Goal: Information Seeking & Learning: Check status

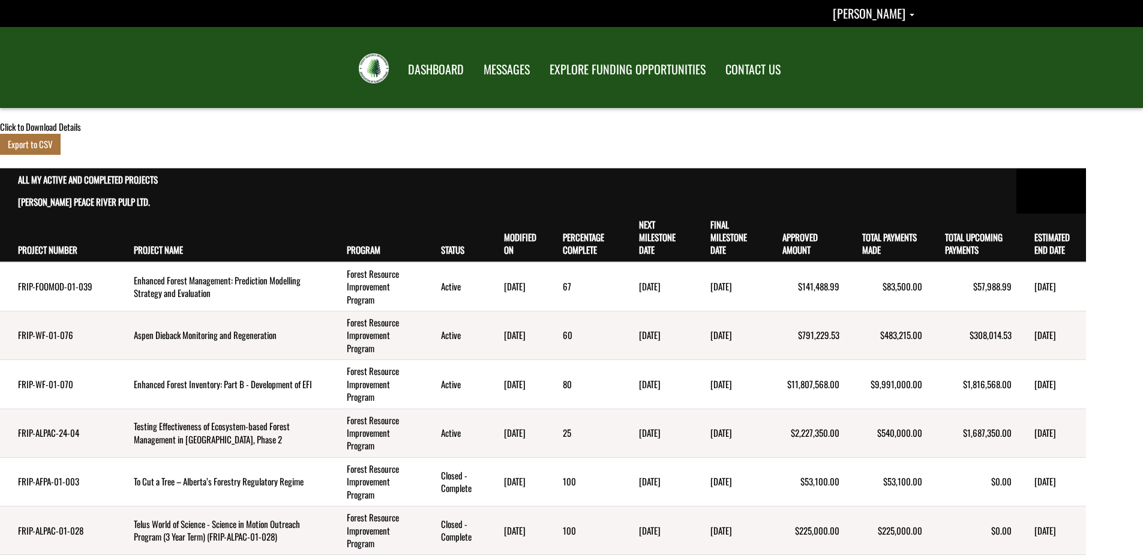
scroll to position [1319, 0]
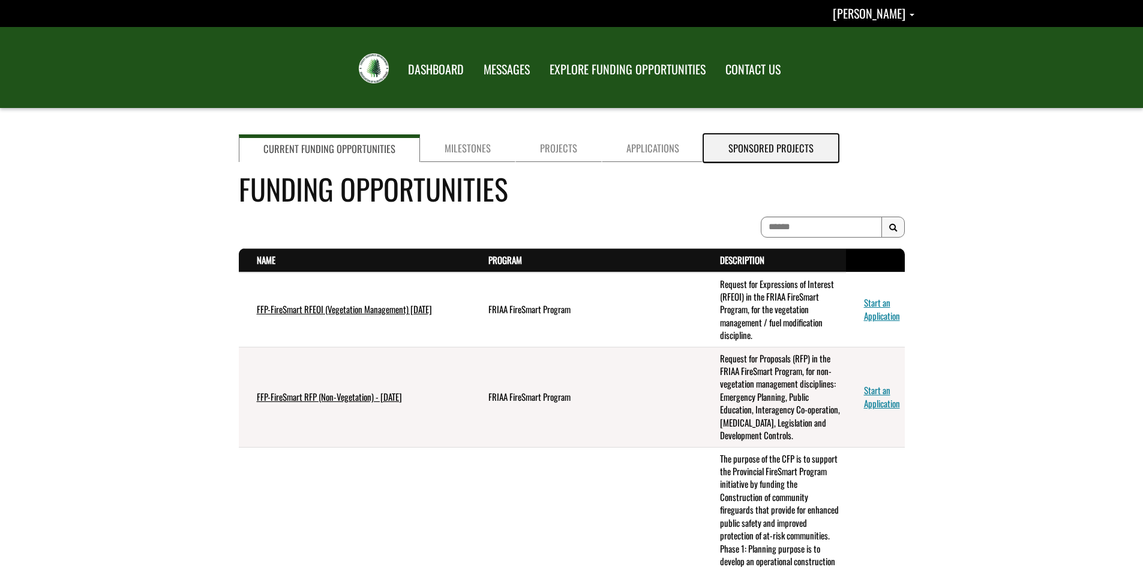
click at [762, 149] on link "Sponsored Projects" at bounding box center [771, 148] width 134 height 28
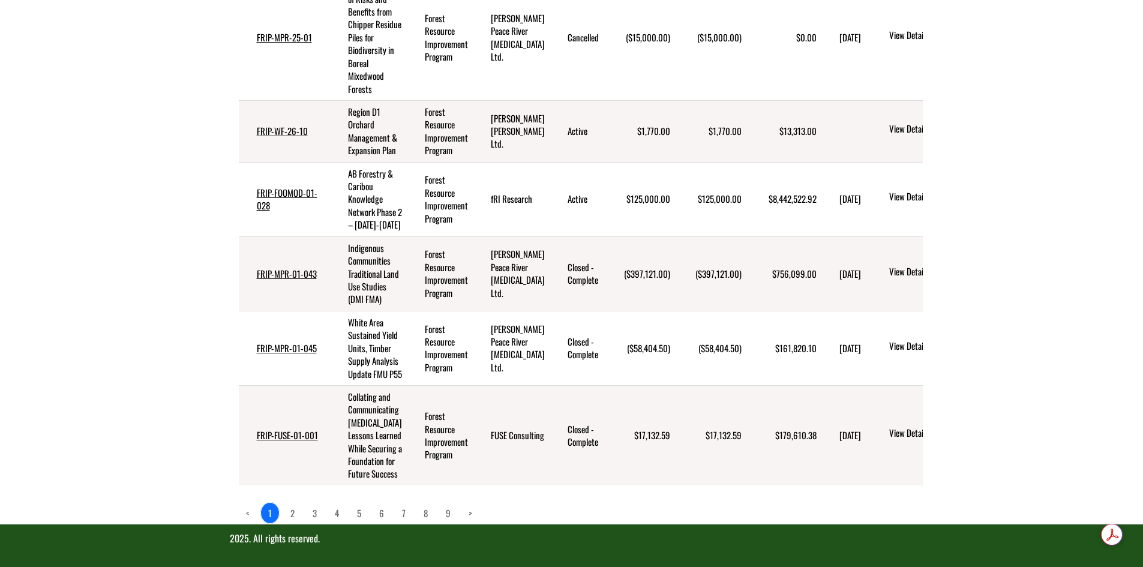
scroll to position [800, 0]
click at [452, 513] on link "9" at bounding box center [447, 513] width 19 height 20
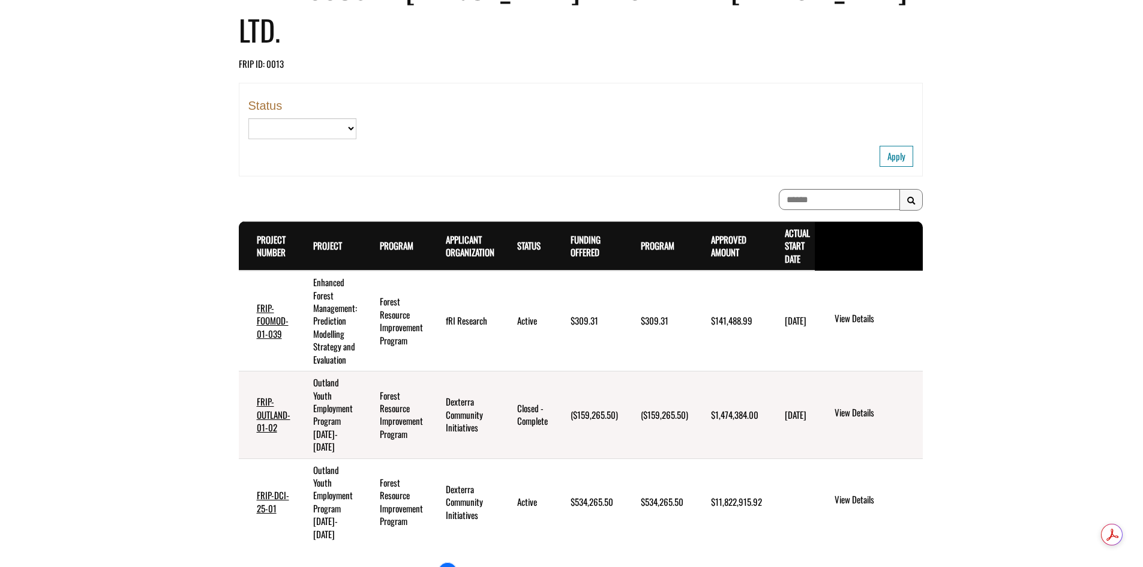
scroll to position [202, 0]
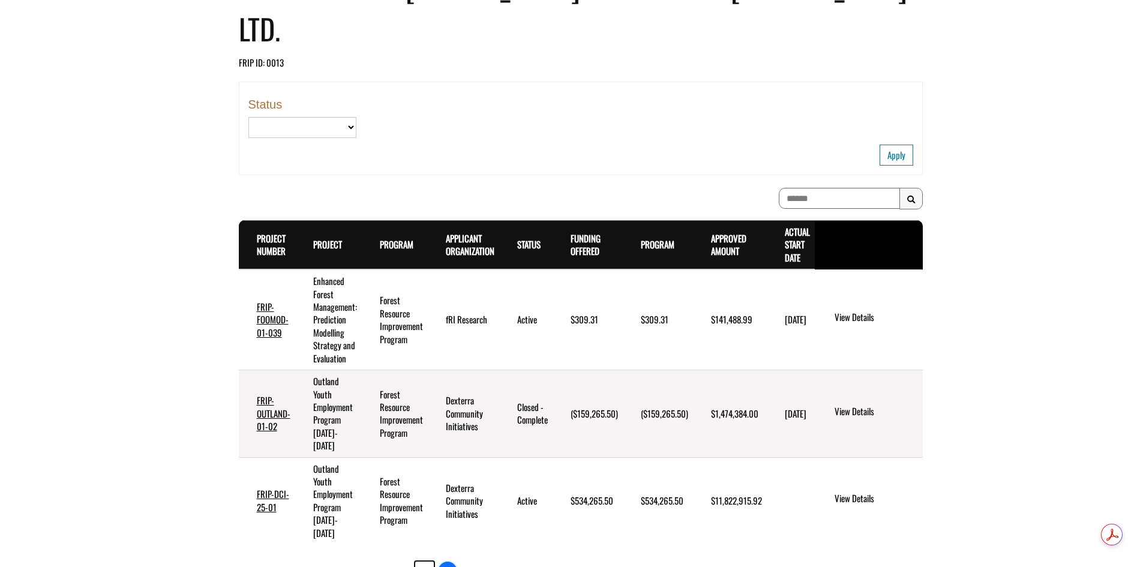
click at [426, 561] on link "8" at bounding box center [424, 571] width 19 height 20
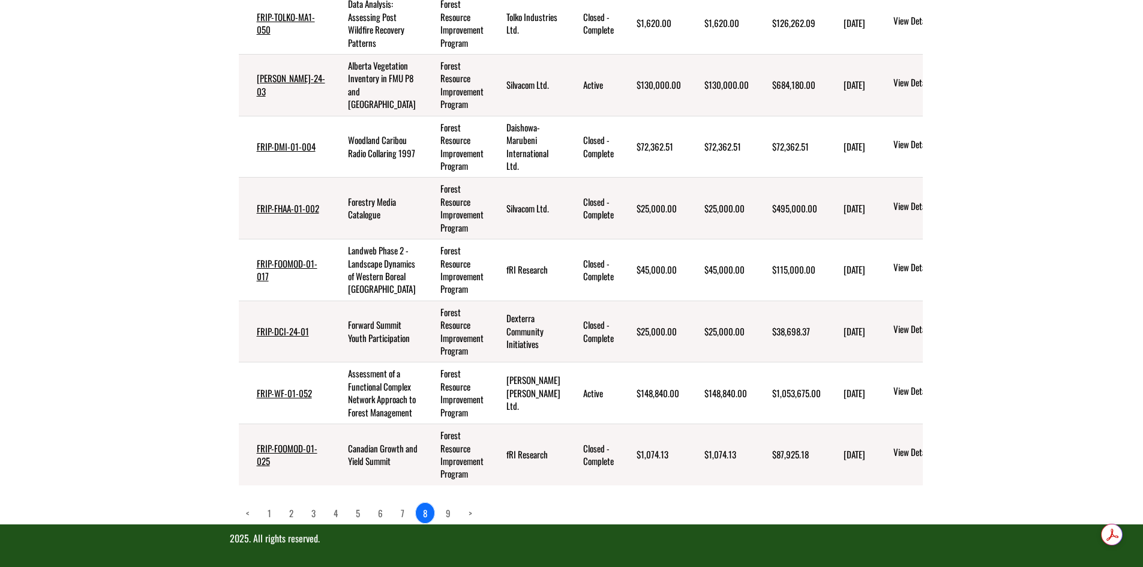
scroll to position [813, 0]
click at [405, 511] on link "7" at bounding box center [402, 513] width 18 height 20
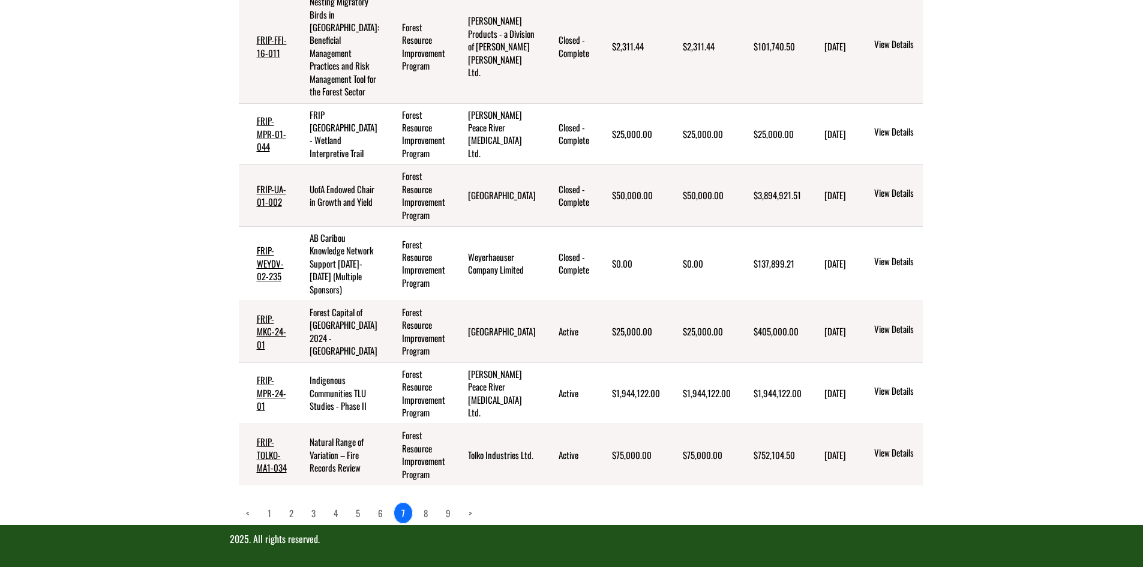
scroll to position [826, 0]
click at [382, 510] on link "6" at bounding box center [380, 513] width 19 height 20
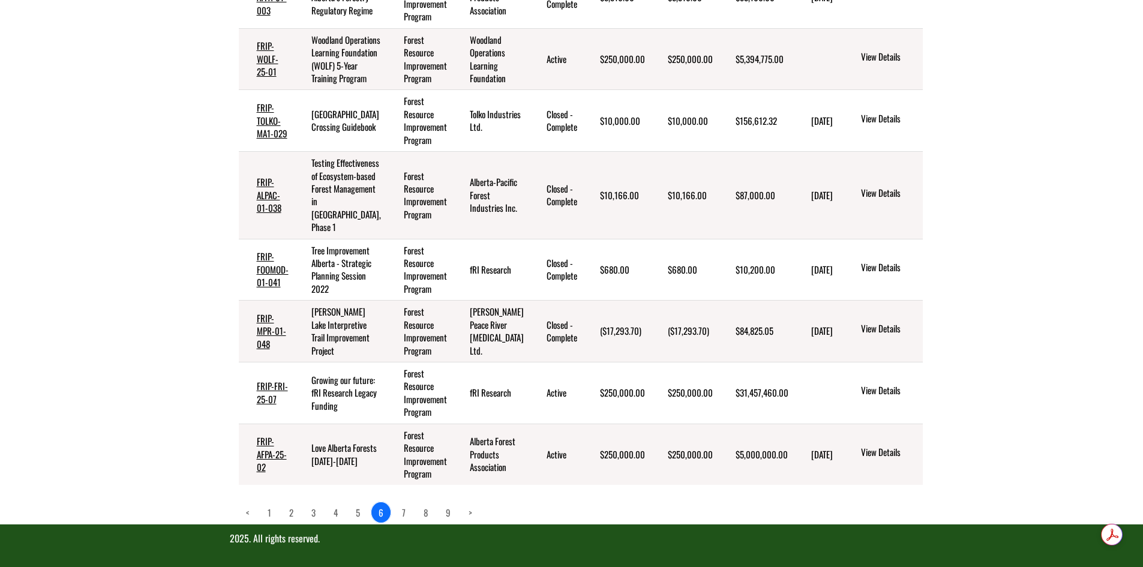
scroll to position [903, 0]
click at [359, 509] on link "5" at bounding box center [357, 512] width 19 height 20
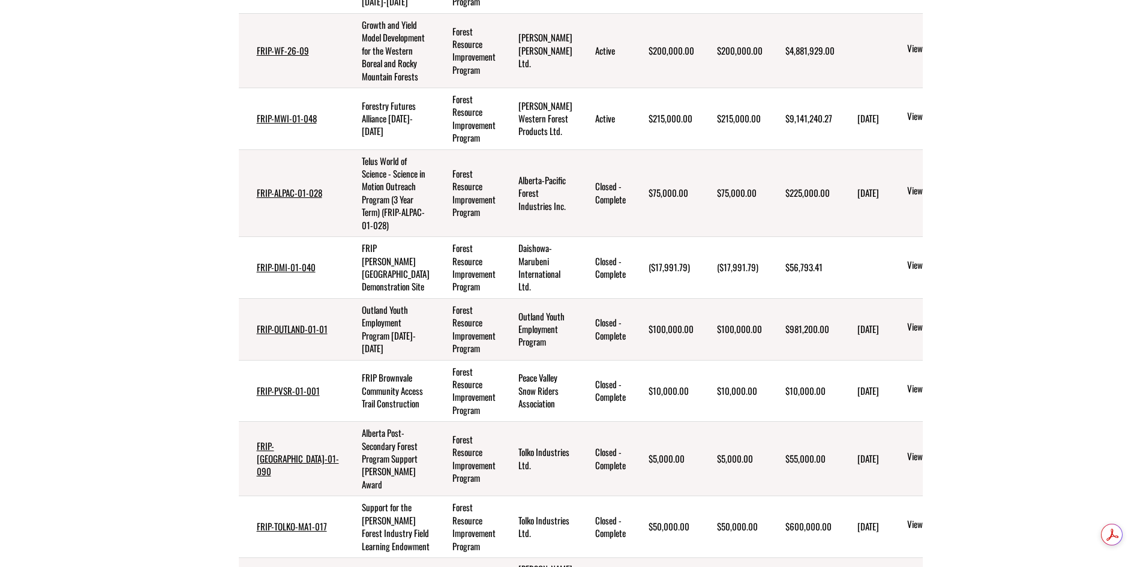
scroll to position [519, 0]
click at [907, 275] on link "View Details" at bounding box center [954, 267] width 94 height 16
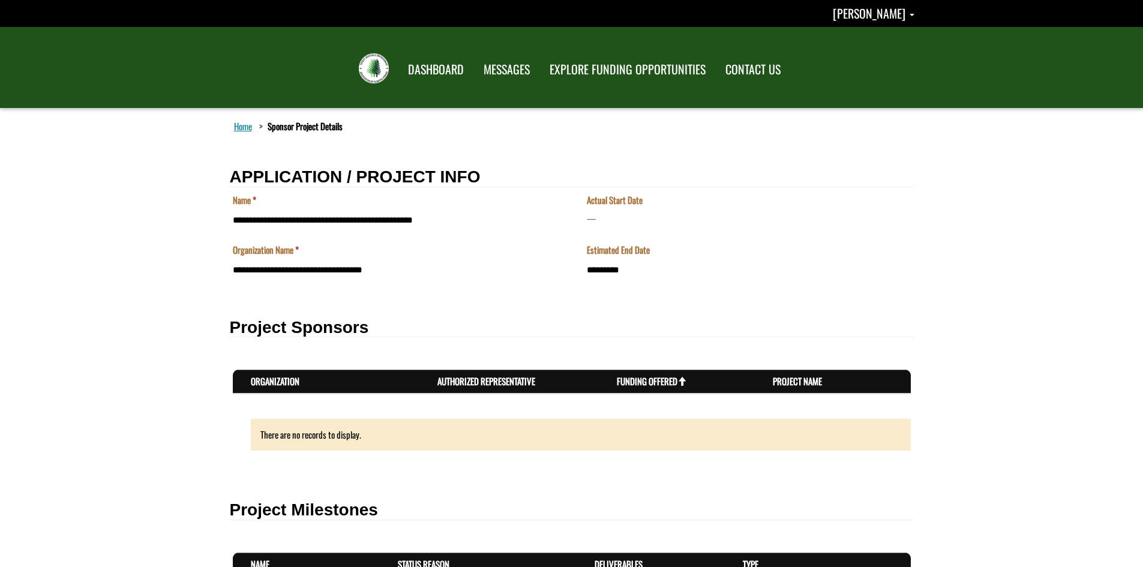
click at [401, 432] on div "There are no records to display." at bounding box center [581, 435] width 660 height 32
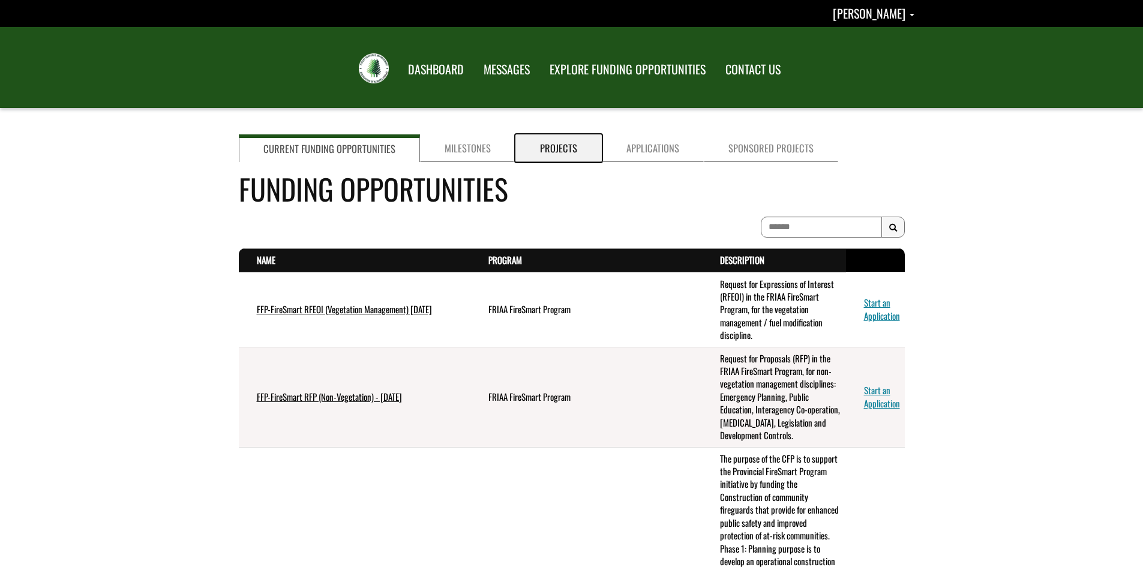
click at [565, 149] on link "Projects" at bounding box center [558, 148] width 86 height 28
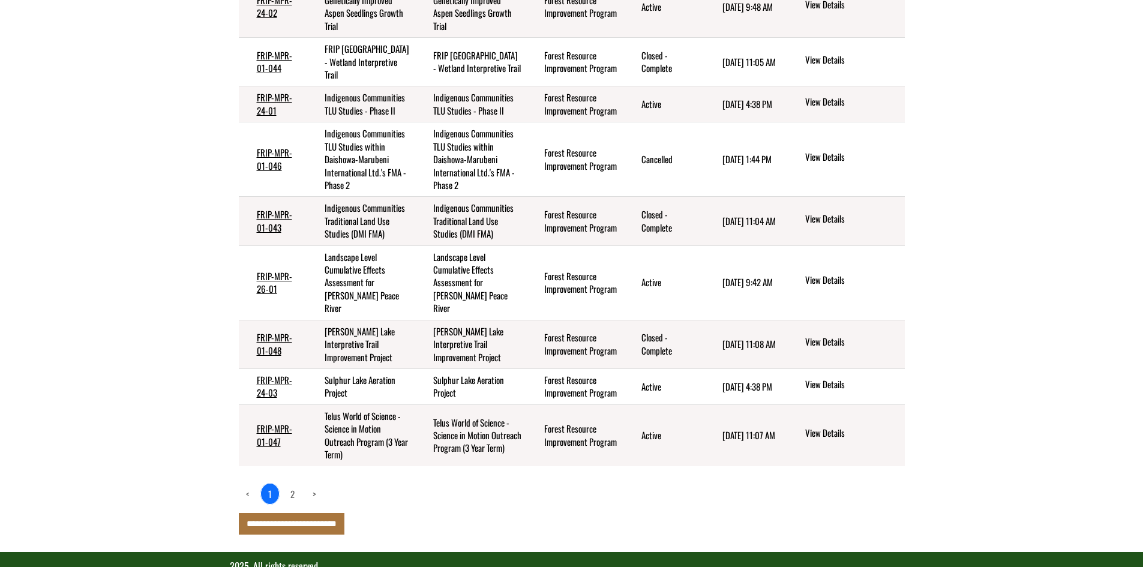
scroll to position [360, 0]
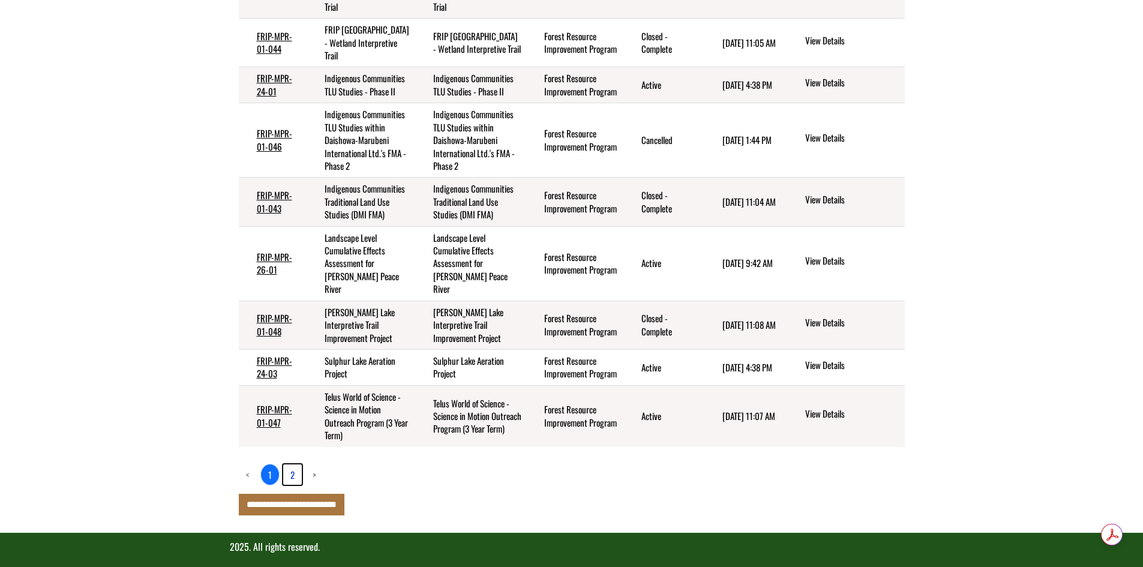
click at [291, 485] on link "2" at bounding box center [292, 474] width 19 height 20
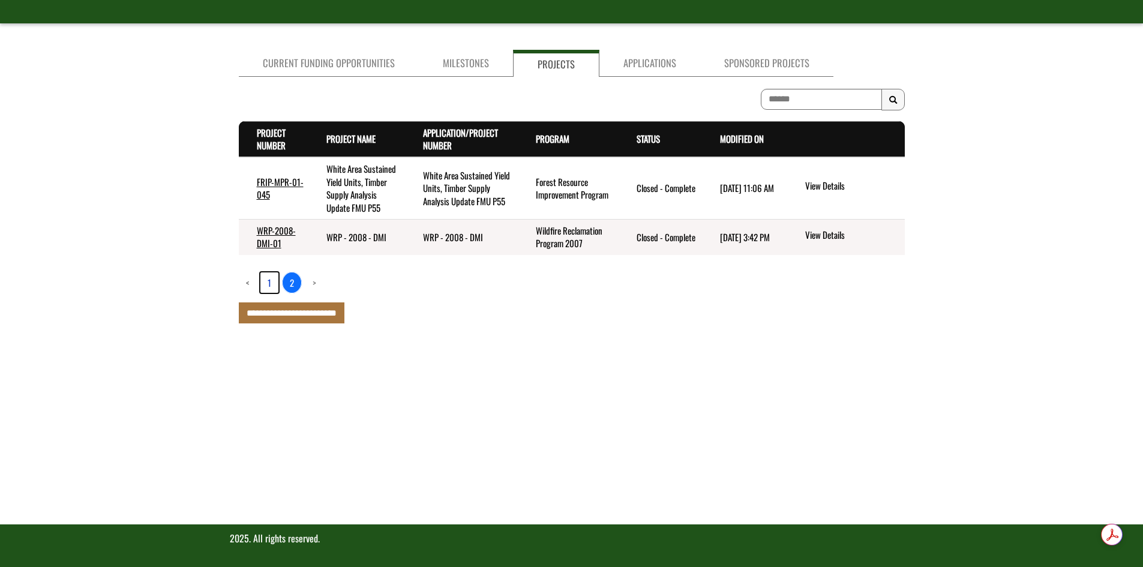
click at [267, 284] on link "1" at bounding box center [269, 282] width 18 height 20
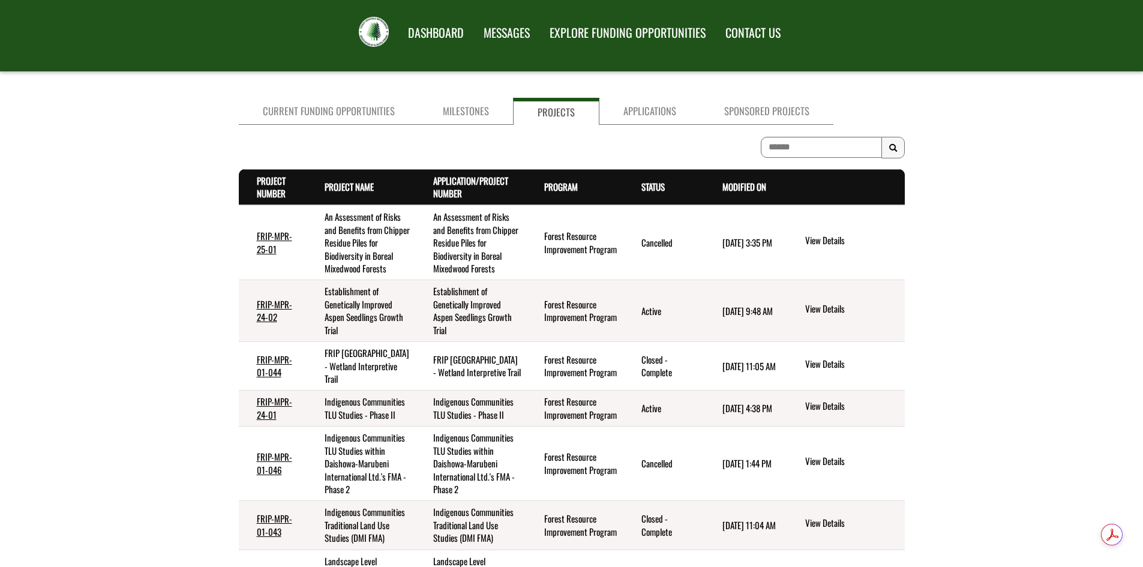
scroll to position [20, 0]
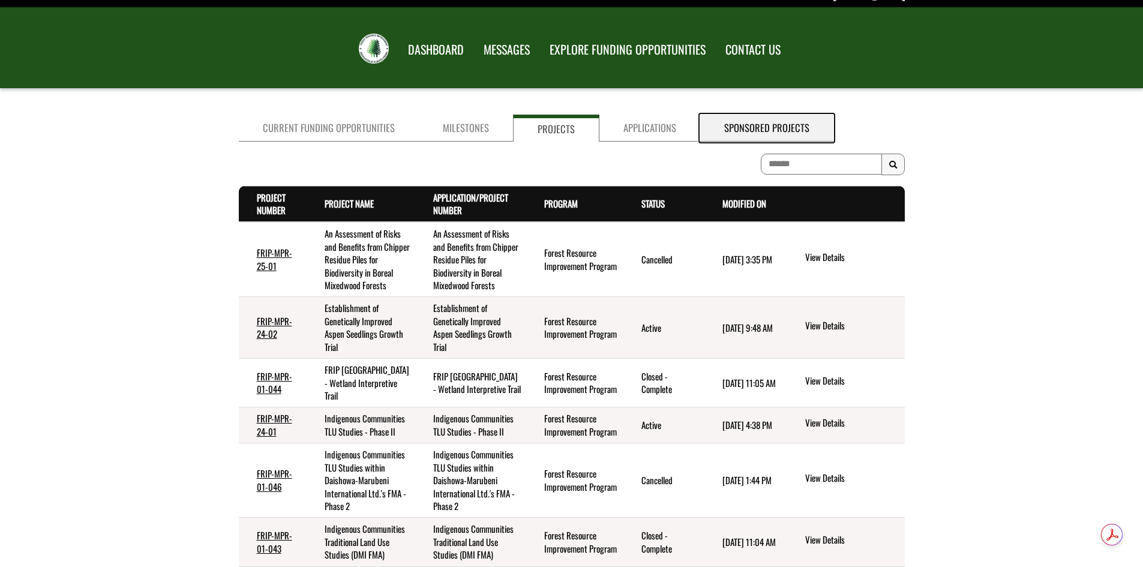
click at [733, 128] on link "Sponsored Projects" at bounding box center [766, 128] width 133 height 27
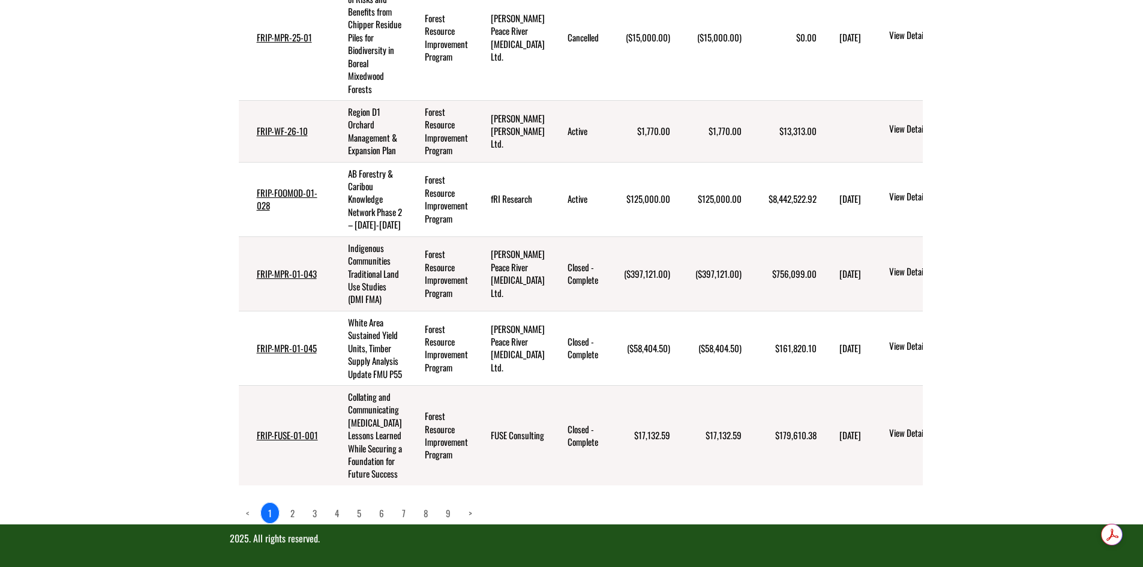
scroll to position [800, 0]
click at [294, 512] on link "2" at bounding box center [292, 513] width 19 height 20
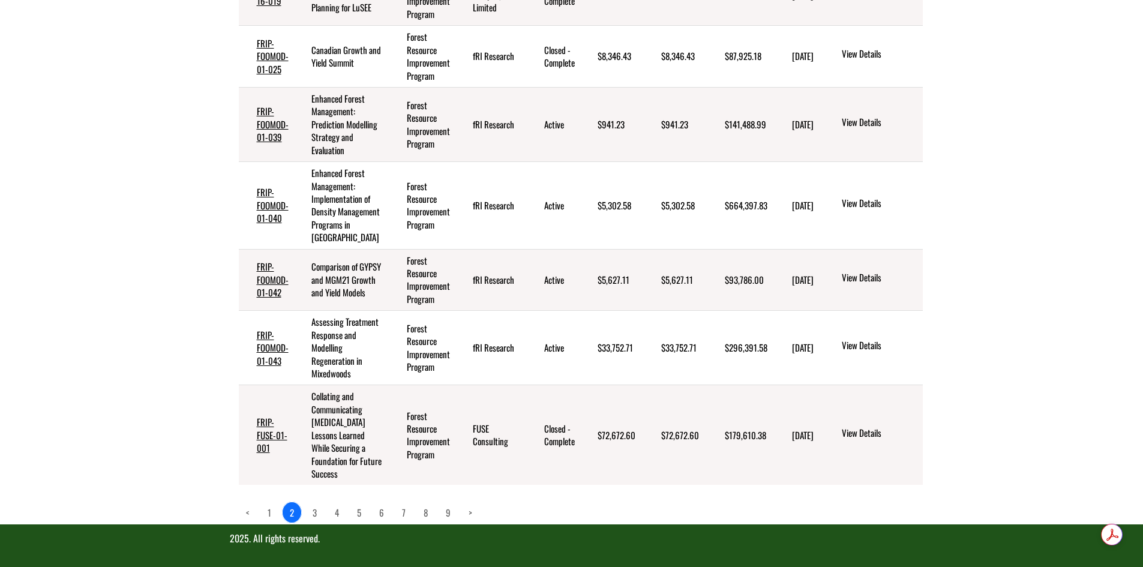
scroll to position [774, 0]
click at [316, 512] on link "3" at bounding box center [314, 512] width 19 height 20
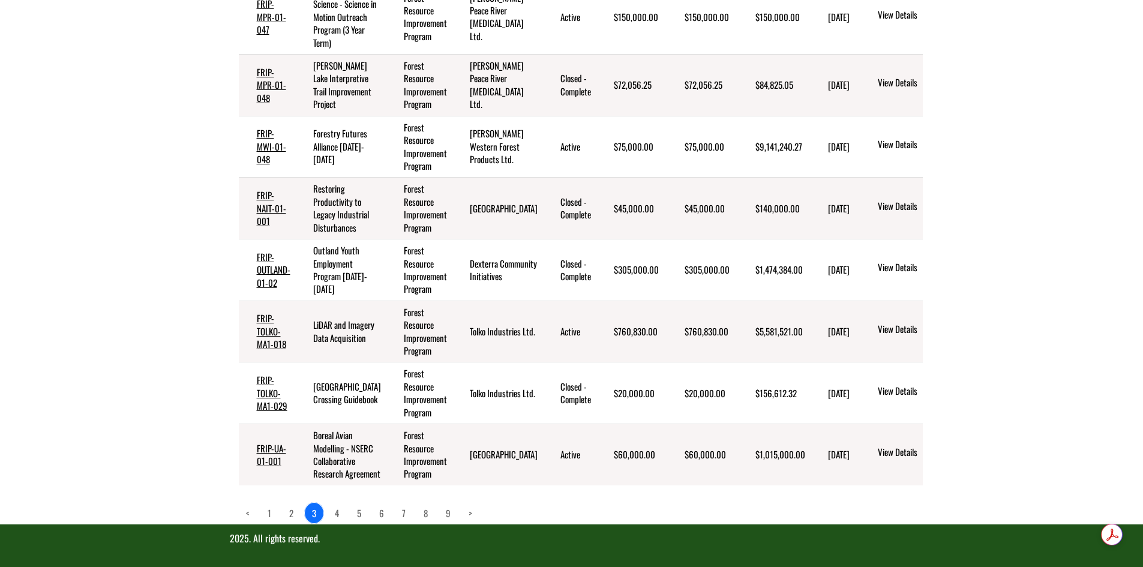
scroll to position [748, 0]
click at [339, 513] on link "4" at bounding box center [336, 513] width 19 height 20
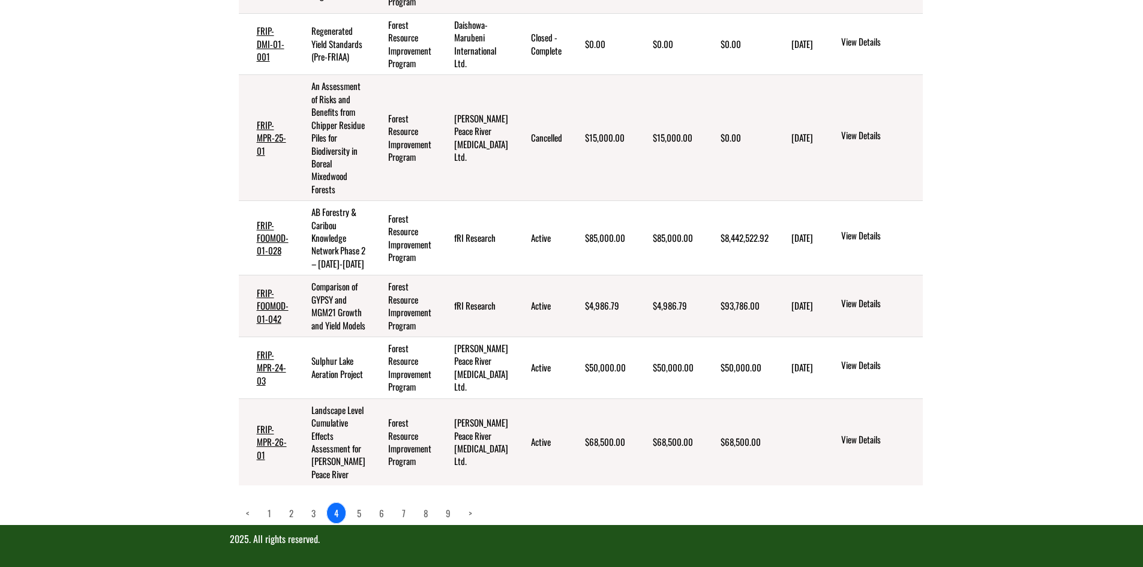
scroll to position [787, 0]
click at [360, 514] on link "5" at bounding box center [359, 513] width 19 height 20
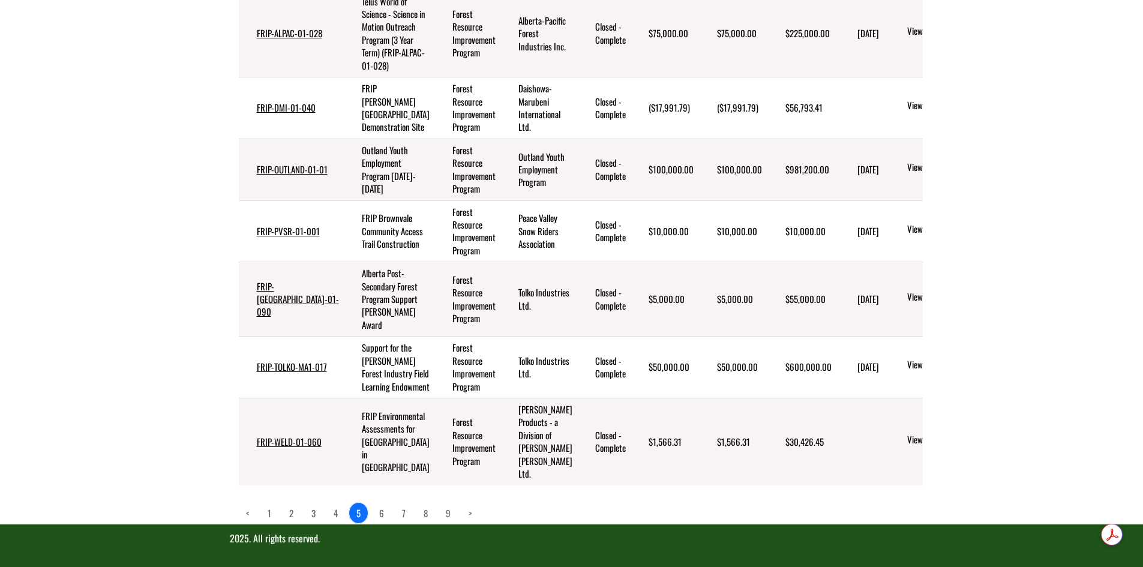
scroll to position [838, 0]
click at [386, 513] on link "6" at bounding box center [381, 513] width 19 height 20
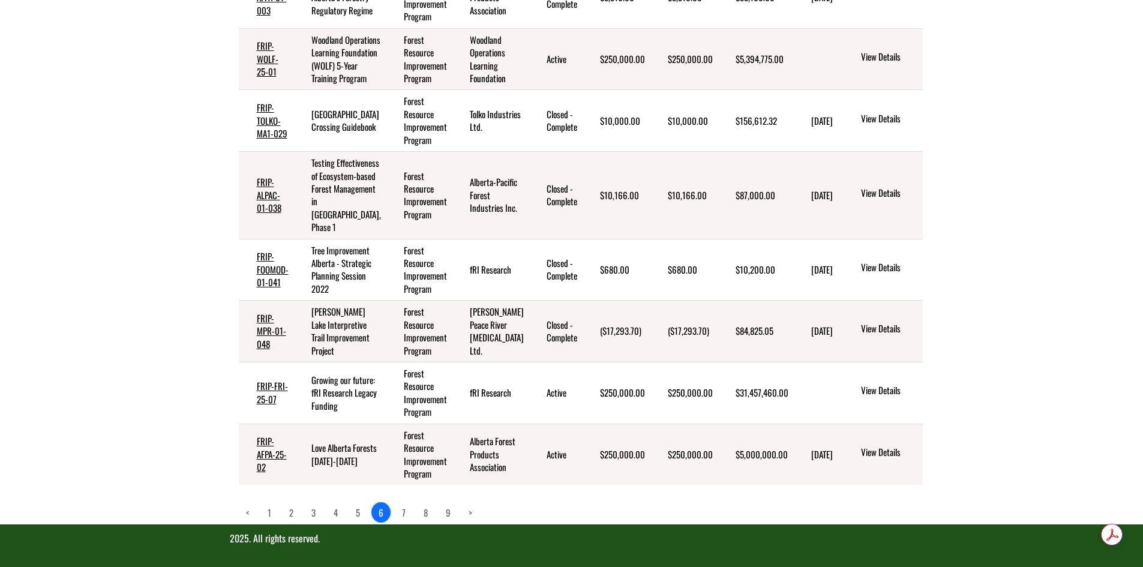
scroll to position [903, 0]
click at [404, 512] on link "7" at bounding box center [404, 512] width 18 height 20
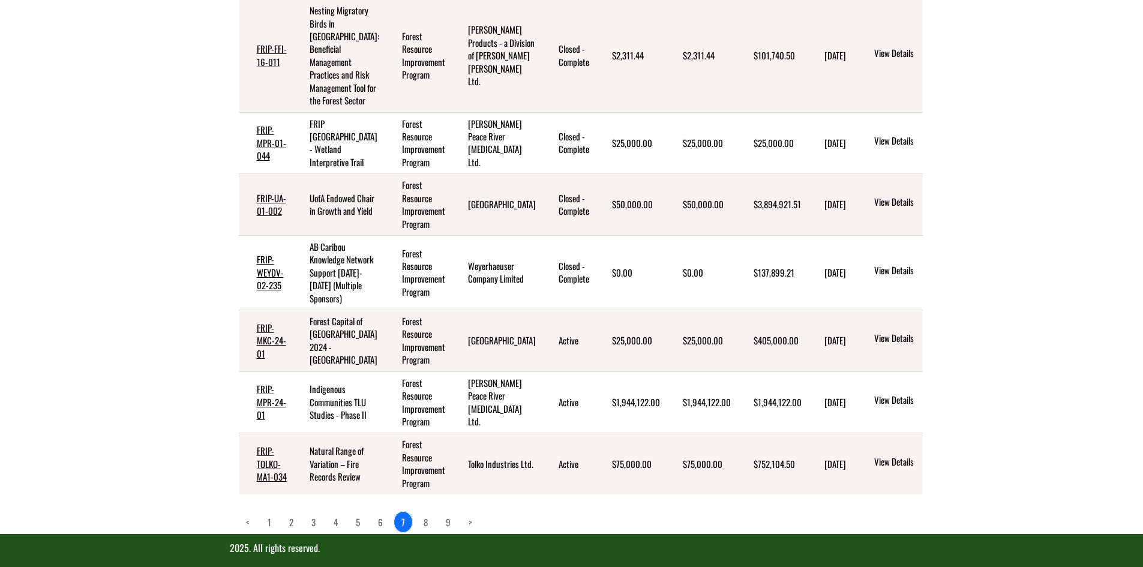
scroll to position [666, 0]
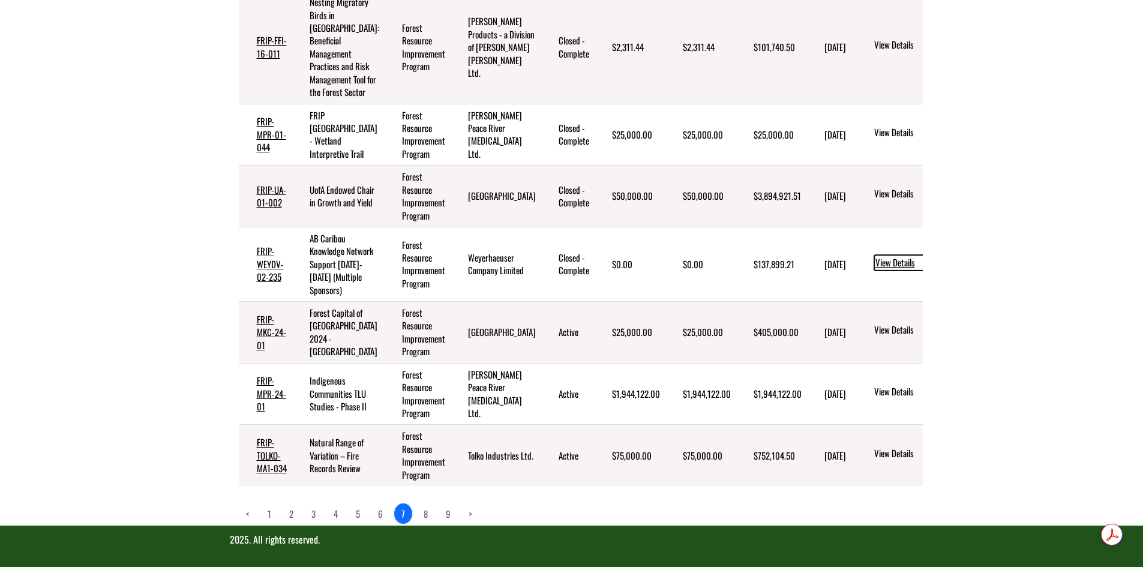
click at [874, 270] on link "View Details" at bounding box center [921, 263] width 94 height 16
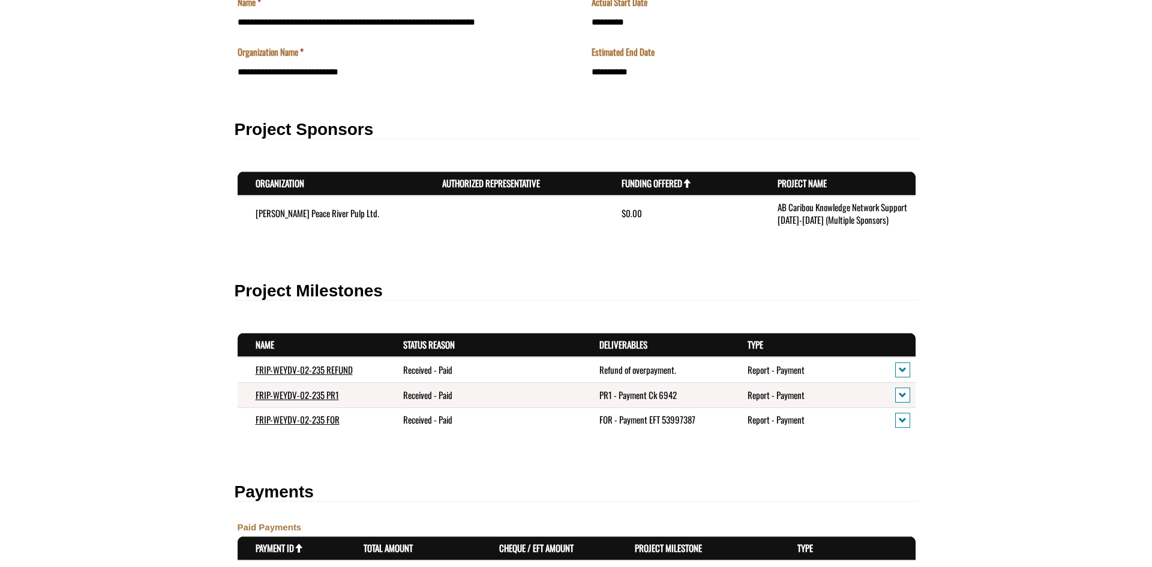
scroll to position [200, 0]
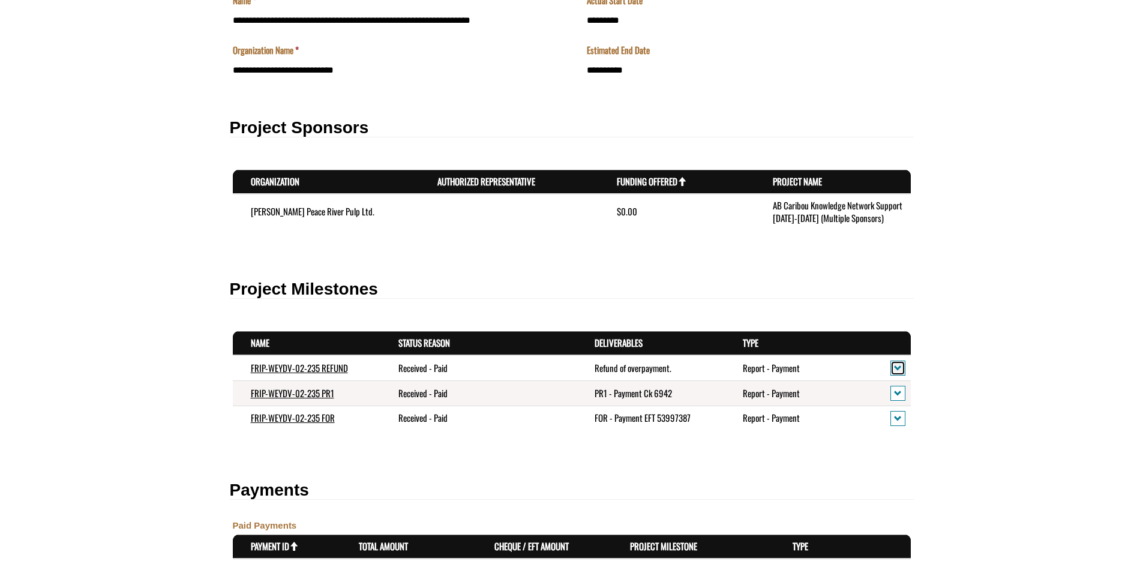
click at [897, 366] on span "action menu" at bounding box center [898, 367] width 8 height 9
click at [922, 390] on link "View details" at bounding box center [938, 388] width 93 height 16
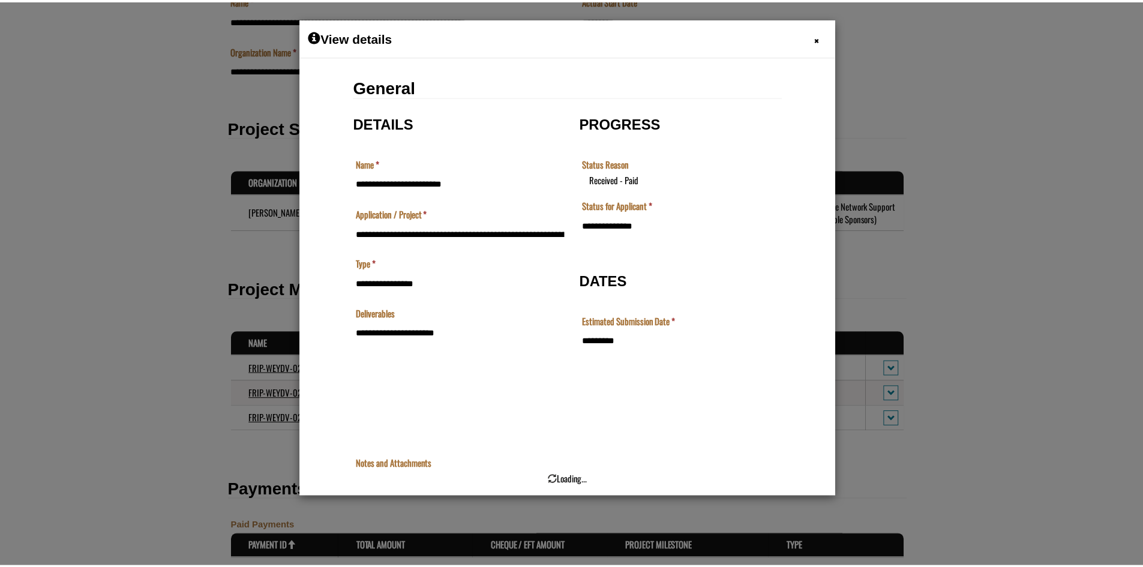
scroll to position [0, 0]
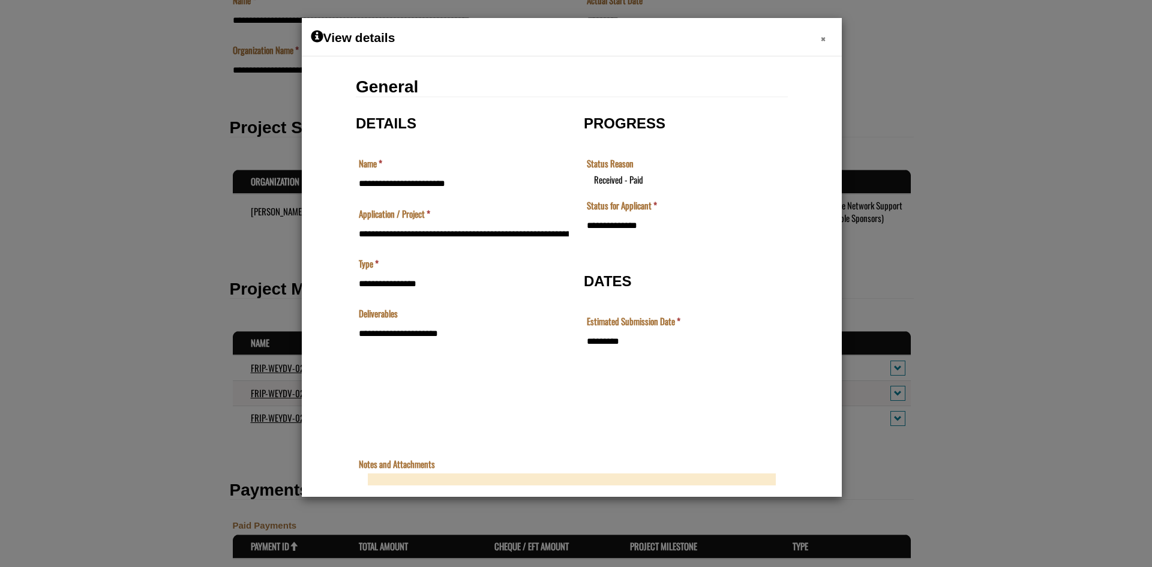
click at [822, 37] on span "×" at bounding box center [822, 38] width 5 height 19
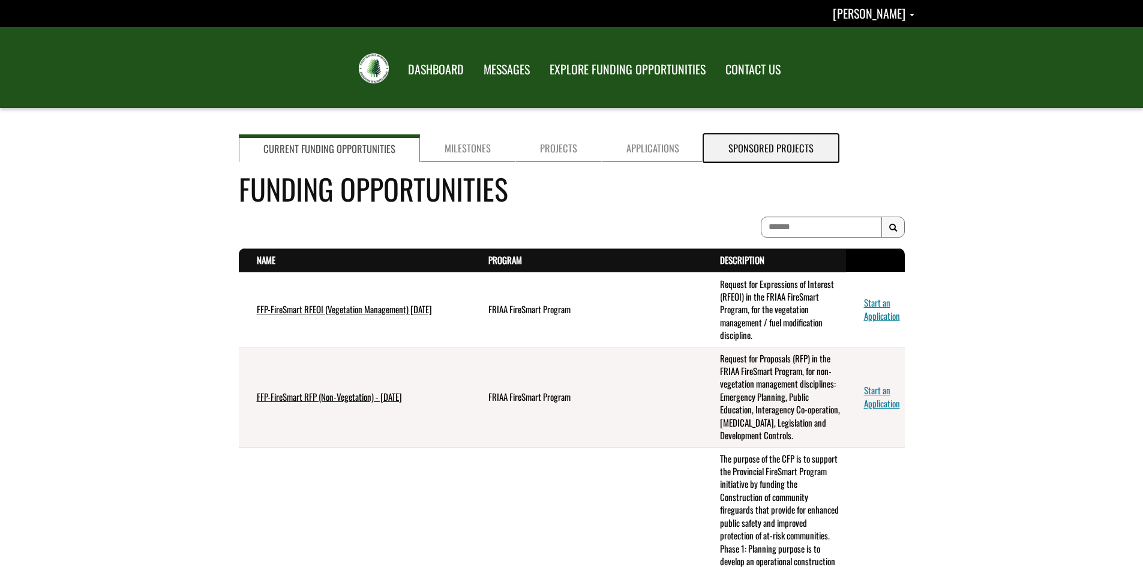
click at [759, 151] on link "Sponsored Projects" at bounding box center [771, 148] width 134 height 28
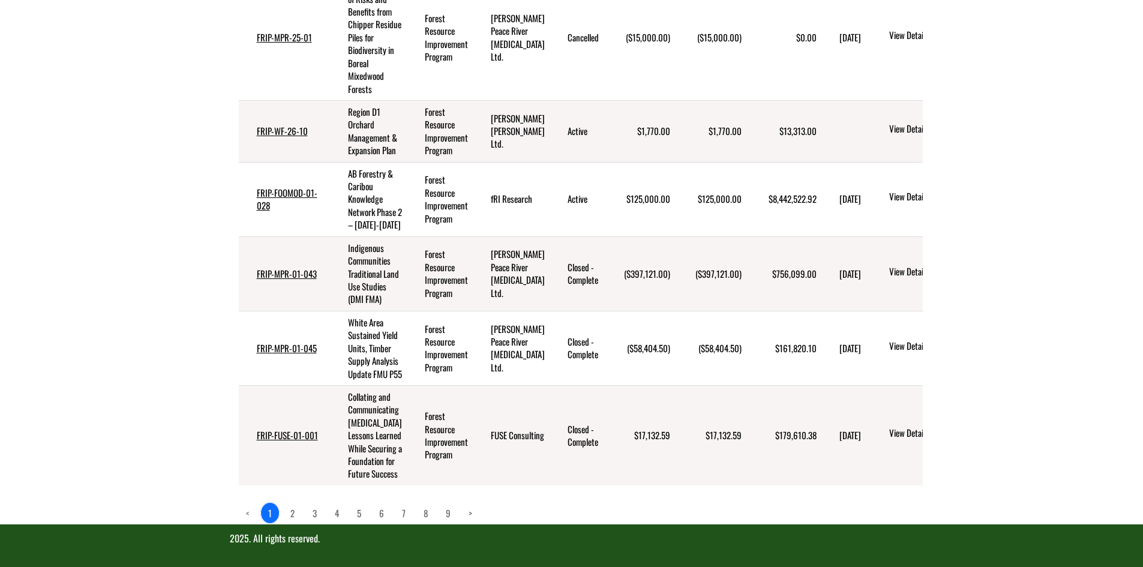
scroll to position [800, 0]
click at [293, 512] on link "2" at bounding box center [292, 513] width 19 height 20
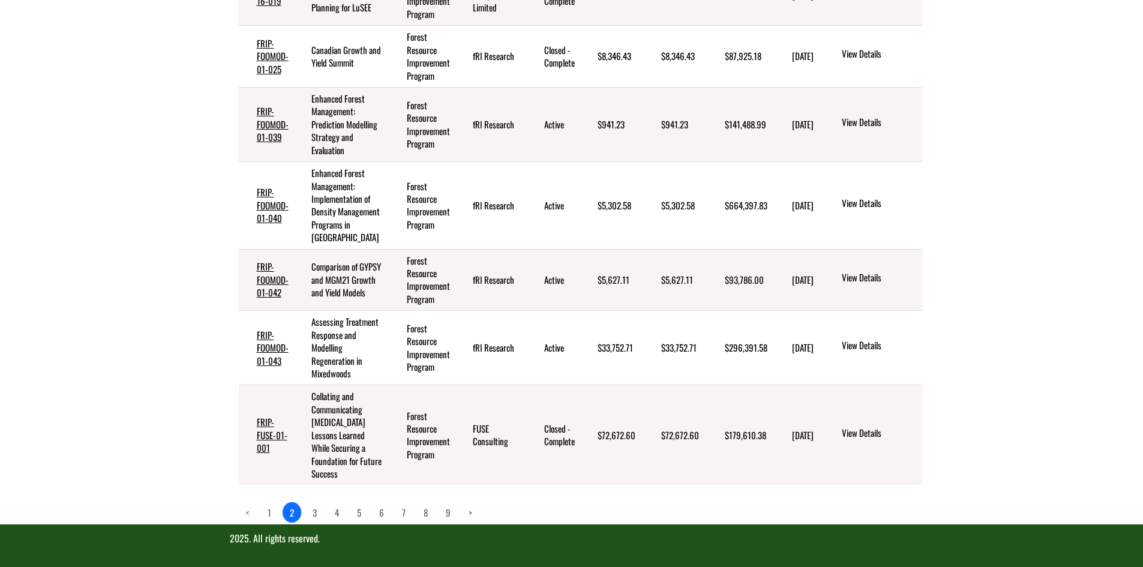
scroll to position [774, 0]
click at [315, 510] on link "3" at bounding box center [314, 512] width 19 height 20
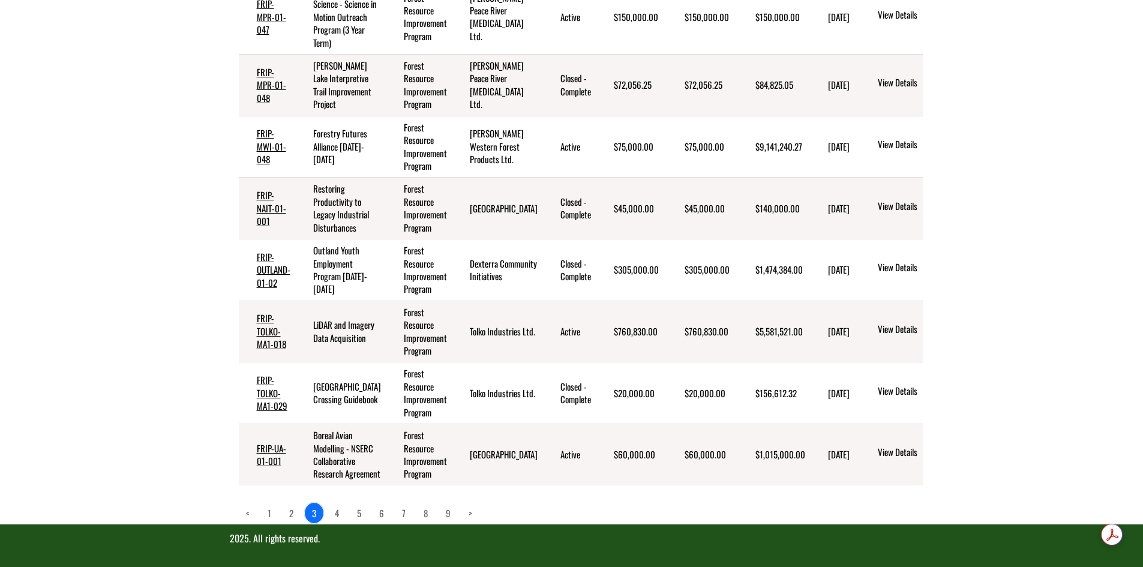
scroll to position [748, 0]
click at [337, 514] on link "4" at bounding box center [336, 513] width 19 height 20
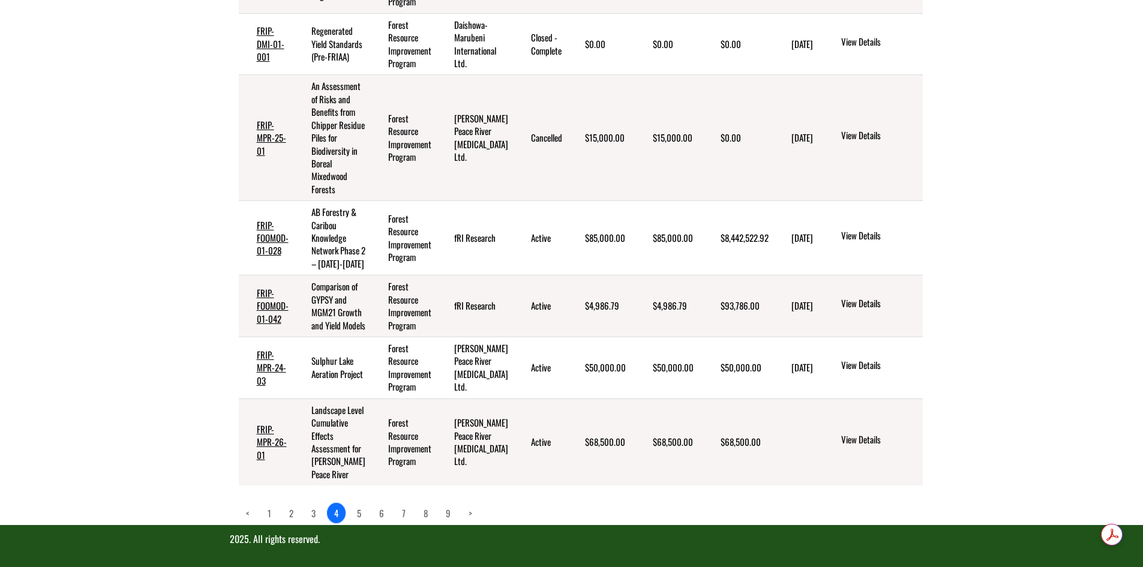
scroll to position [787, 0]
click at [360, 512] on link "5" at bounding box center [359, 513] width 19 height 20
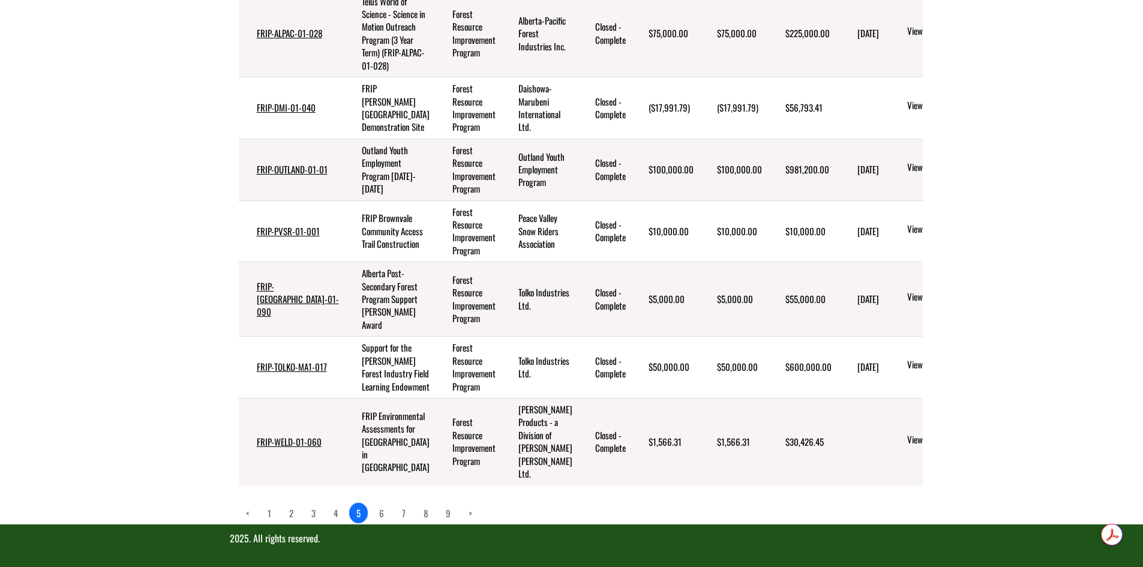
scroll to position [838, 0]
click at [386, 513] on link "6" at bounding box center [381, 513] width 19 height 20
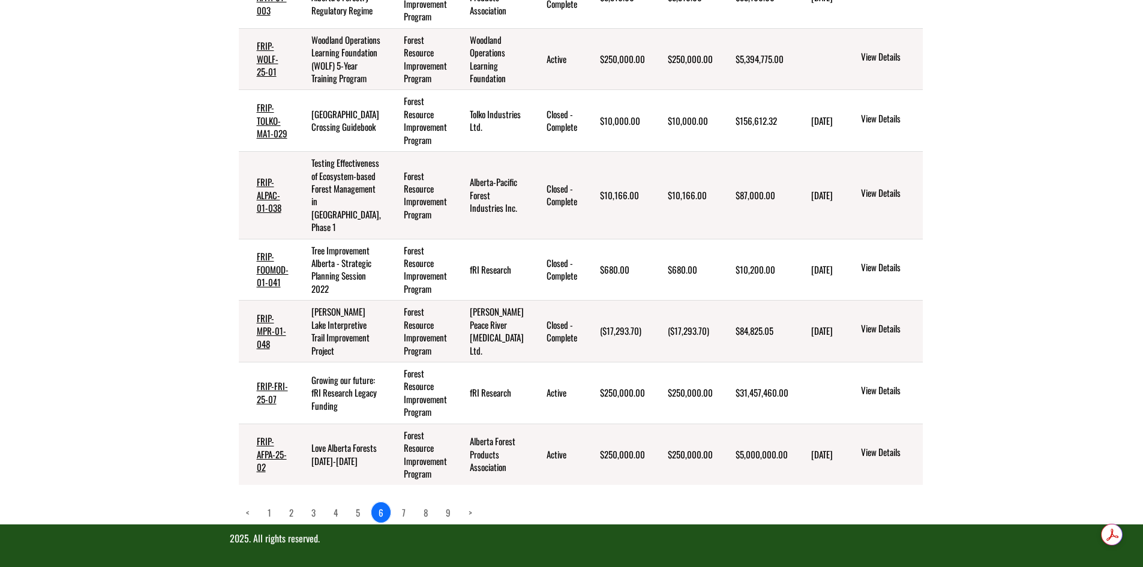
scroll to position [903, 0]
click at [861, 445] on link "View Details" at bounding box center [908, 453] width 94 height 16
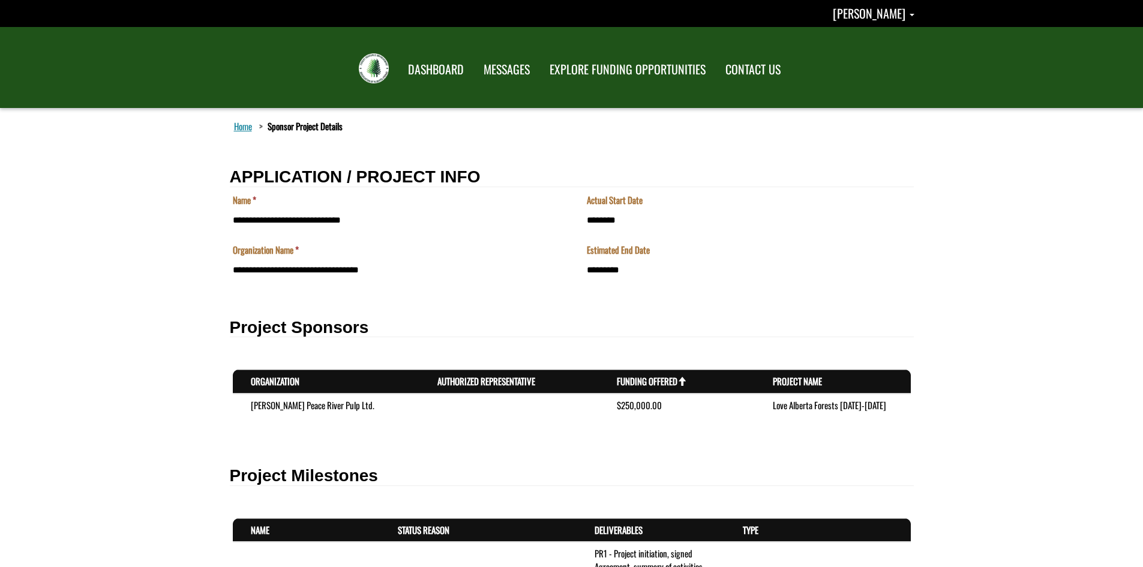
click at [585, 217] on td "**********" at bounding box center [749, 219] width 330 height 50
click at [599, 220] on input "********" at bounding box center [749, 219] width 324 height 21
click at [621, 218] on input "********" at bounding box center [749, 219] width 324 height 21
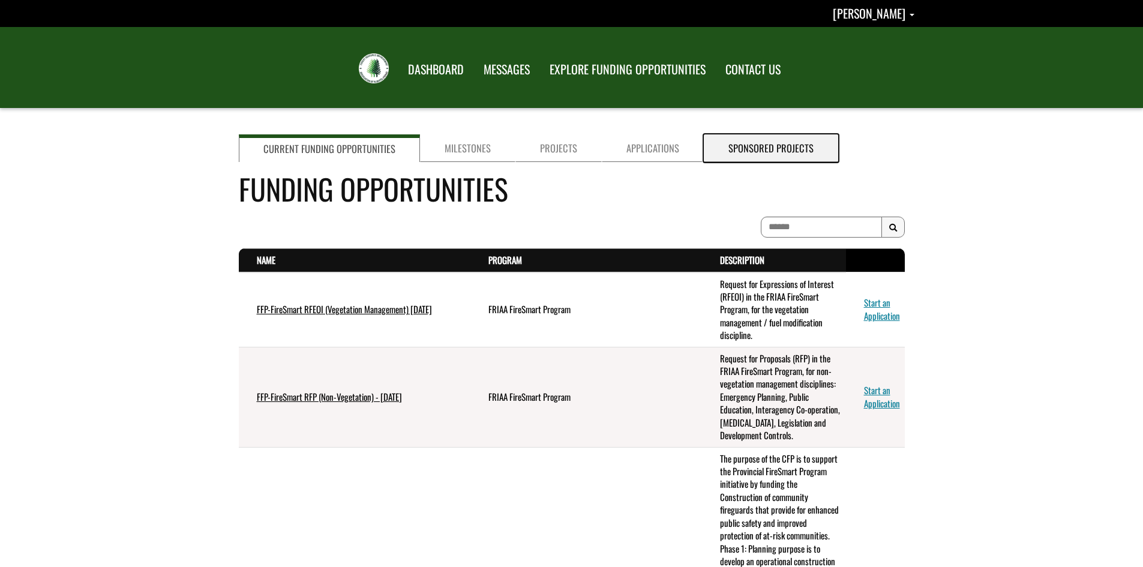
click at [759, 148] on link "Sponsored Projects" at bounding box center [771, 148] width 134 height 28
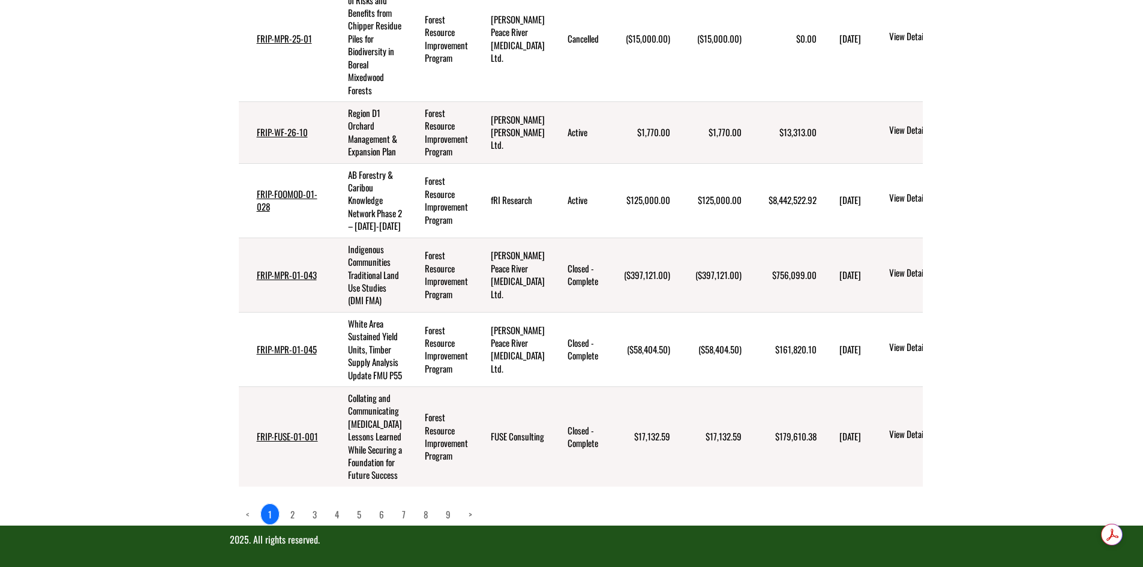
scroll to position [800, 0]
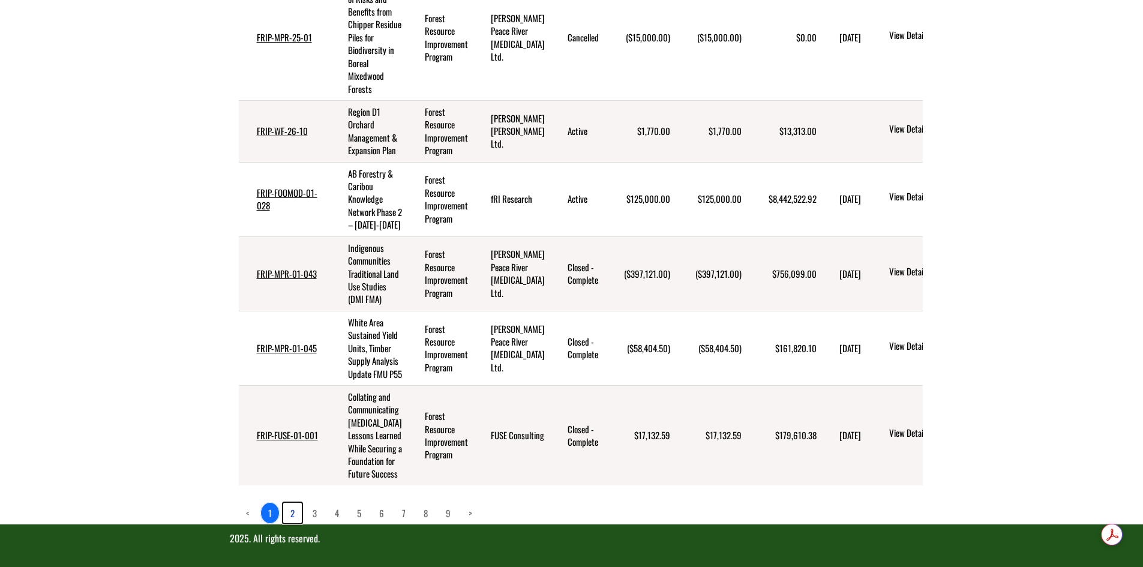
click at [295, 514] on link "2" at bounding box center [292, 513] width 19 height 20
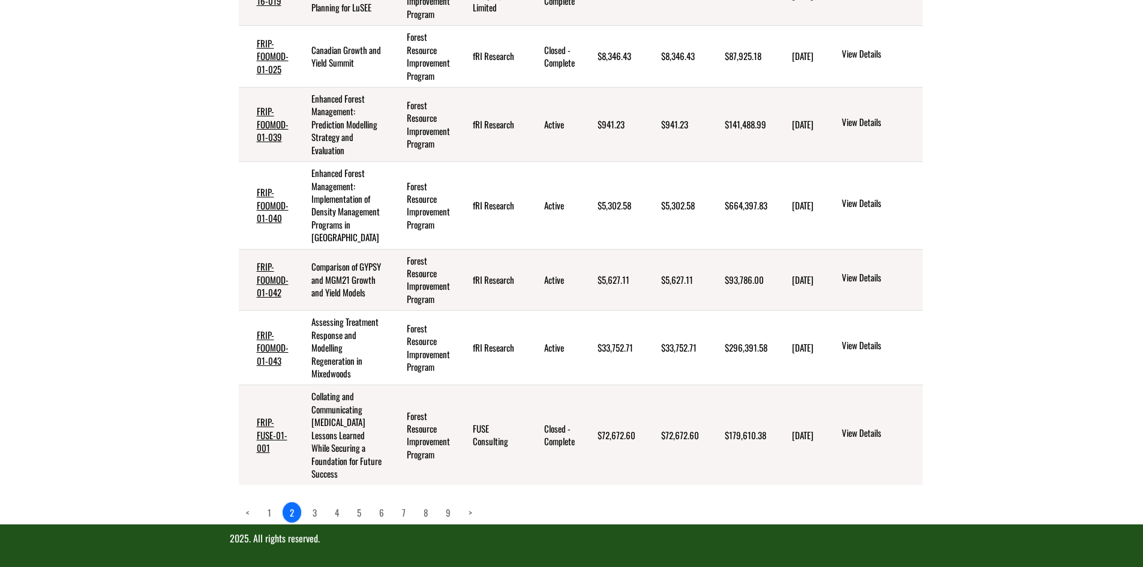
scroll to position [774, 0]
click at [317, 512] on link "3" at bounding box center [314, 512] width 19 height 20
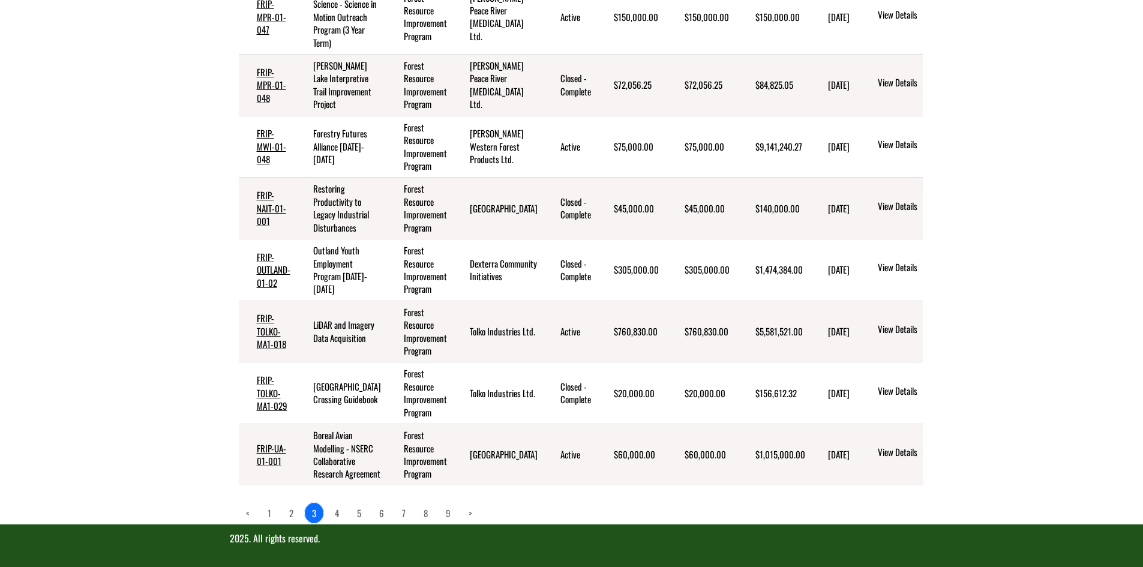
scroll to position [748, 0]
click at [340, 512] on link "4" at bounding box center [336, 513] width 19 height 20
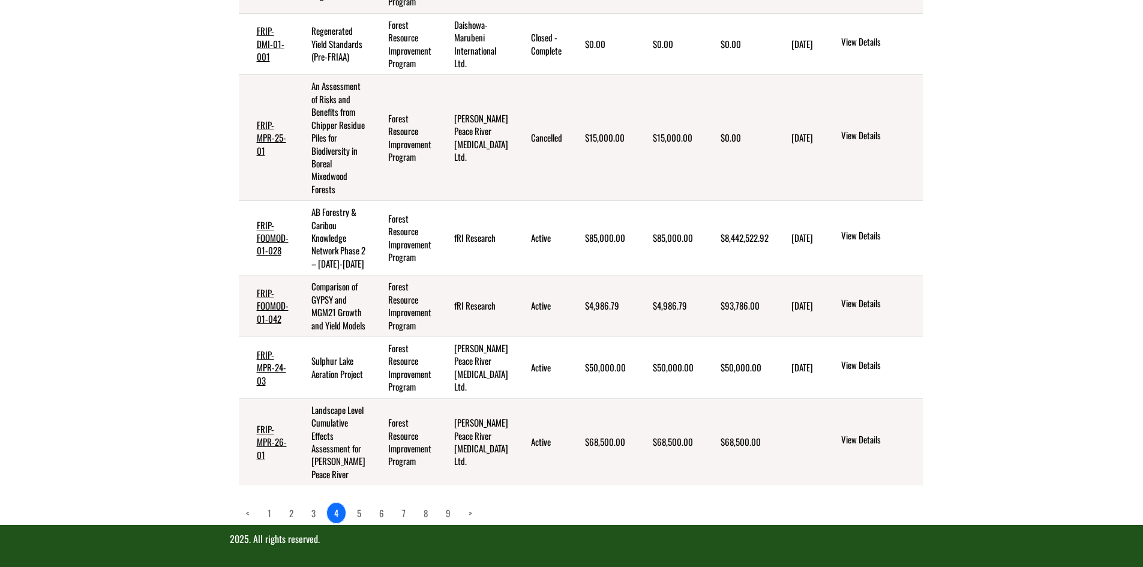
scroll to position [787, 0]
click at [360, 512] on link "5" at bounding box center [359, 513] width 19 height 20
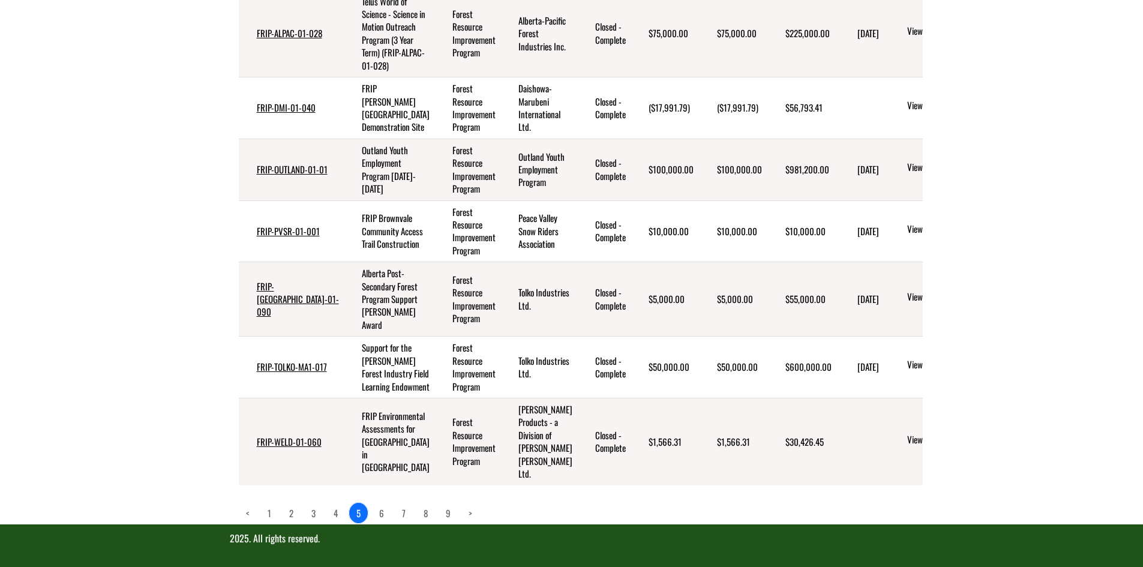
scroll to position [838, 0]
click at [382, 515] on link "6" at bounding box center [381, 513] width 19 height 20
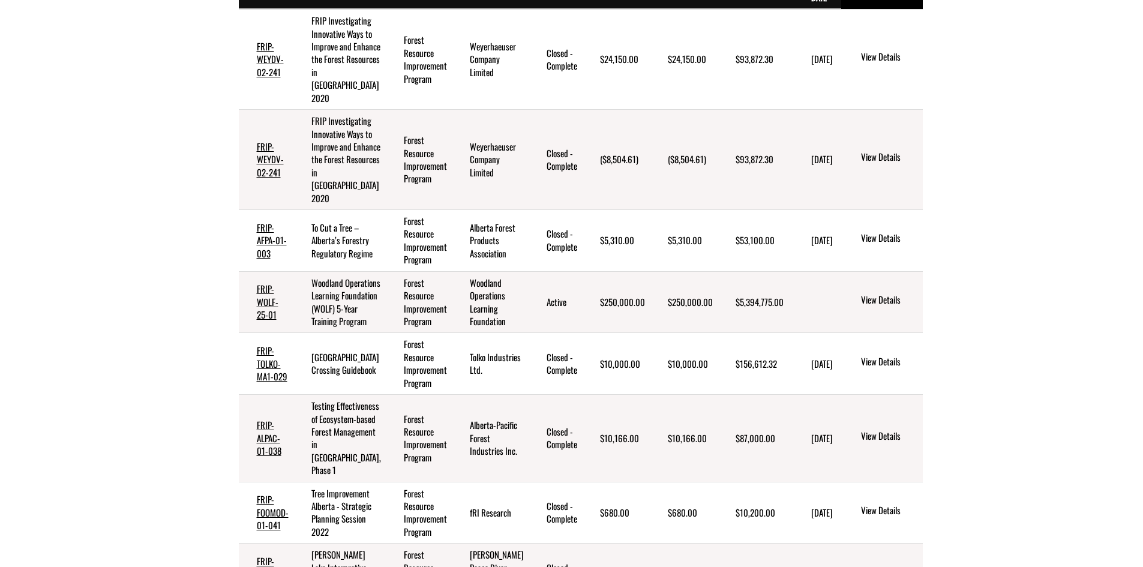
scroll to position [303, 0]
